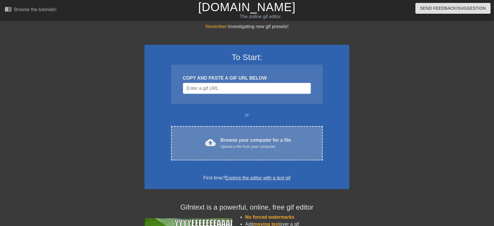
click at [185, 141] on div "cloud_upload Browse your computer for a file Upload a file from your computer" at bounding box center [247, 143] width 127 height 13
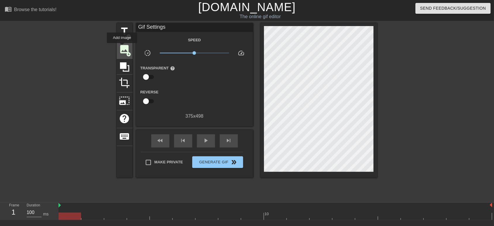
click at [122, 47] on span "image" at bounding box center [124, 49] width 11 height 11
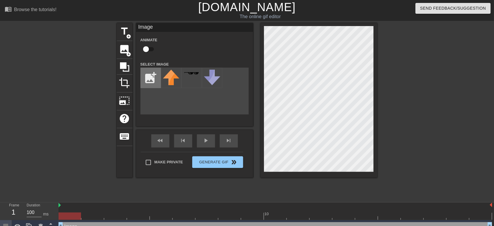
click at [152, 73] on input "file" at bounding box center [151, 78] width 20 height 20
type input "C:\fakepath\2025_08_10_0it_Kleki.png"
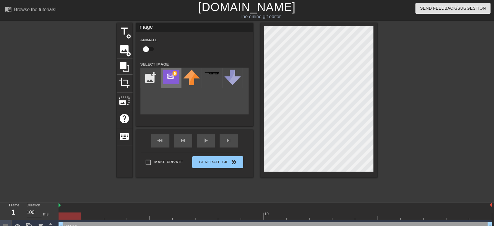
click at [176, 76] on img at bounding box center [171, 77] width 16 height 14
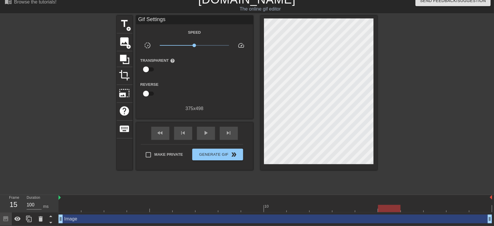
scroll to position [8, 0]
click at [261, 205] on div at bounding box center [276, 208] width 434 height 7
drag, startPoint x: 249, startPoint y: 207, endPoint x: 229, endPoint y: 206, distance: 20.5
click at [229, 206] on div at bounding box center [229, 208] width 23 height 7
drag, startPoint x: 228, startPoint y: 207, endPoint x: 249, endPoint y: 210, distance: 21.6
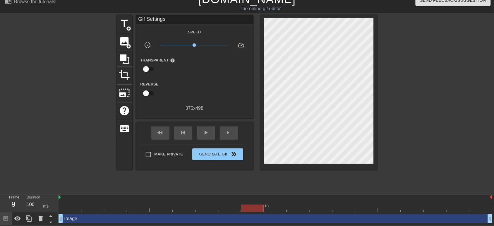
click at [249, 210] on div at bounding box center [276, 208] width 434 height 7
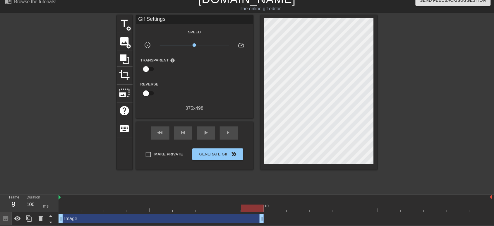
drag, startPoint x: 488, startPoint y: 216, endPoint x: 252, endPoint y: 221, distance: 236.3
click at [123, 42] on span "image" at bounding box center [124, 41] width 11 height 11
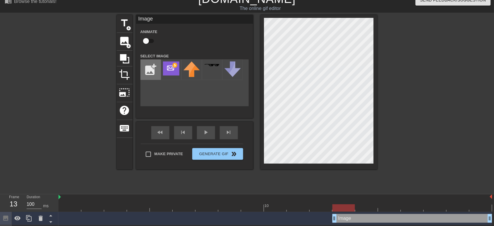
click at [147, 68] on input "file" at bounding box center [151, 70] width 20 height 20
click at [148, 72] on input "file" at bounding box center [151, 70] width 20 height 20
type input "C:\fakepath\2025_08_10_0iu_Kleki.png"
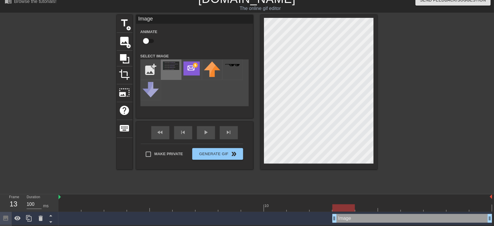
click at [168, 68] on img at bounding box center [171, 65] width 16 height 8
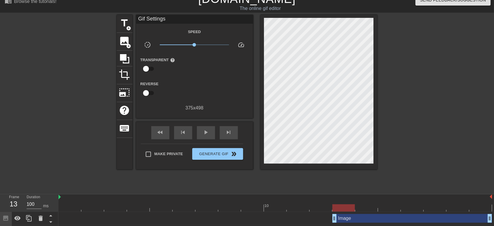
click at [406, 133] on div at bounding box center [429, 103] width 88 height 176
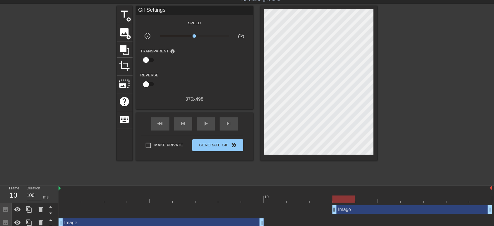
scroll to position [21, 0]
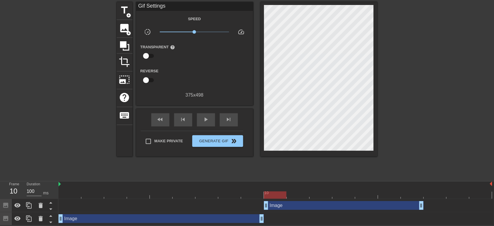
drag, startPoint x: 346, startPoint y: 205, endPoint x: 283, endPoint y: 204, distance: 62.4
click at [283, 204] on div "Image drag_handle drag_handle" at bounding box center [344, 205] width 160 height 9
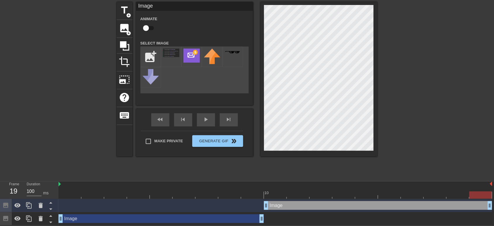
drag, startPoint x: 421, startPoint y: 205, endPoint x: 493, endPoint y: 204, distance: 71.1
click at [493, 204] on div "Image drag_handle drag_handle Image drag_handle drag_handle" at bounding box center [277, 212] width 436 height 26
click at [69, 191] on div at bounding box center [276, 194] width 434 height 7
click at [401, 108] on div at bounding box center [429, 90] width 88 height 176
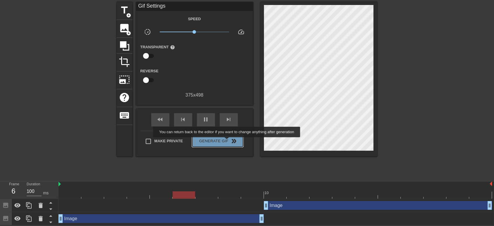
click at [227, 142] on span "Generate Gif double_arrow" at bounding box center [218, 141] width 46 height 7
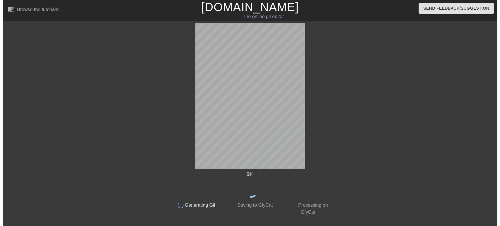
scroll to position [0, 0]
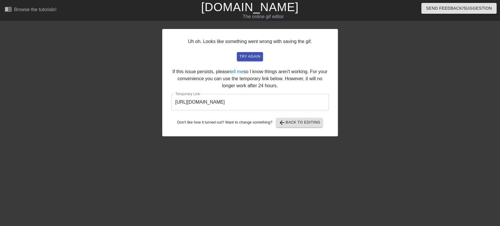
click at [250, 104] on input "[URL][DOMAIN_NAME]" at bounding box center [249, 102] width 157 height 16
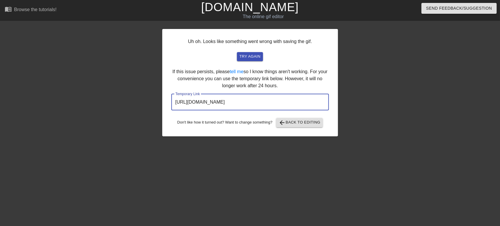
click at [251, 104] on input "[URL][DOMAIN_NAME]" at bounding box center [249, 102] width 157 height 16
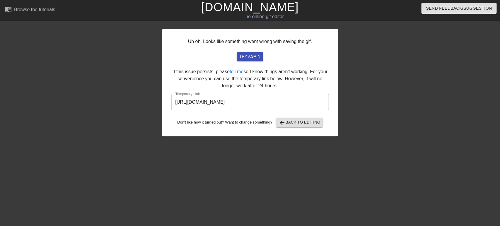
click at [304, 81] on div "Uh oh. Looks like something went wrong with saving the gif. try again If this i…" at bounding box center [250, 82] width 176 height 107
